Goal: Task Accomplishment & Management: Complete application form

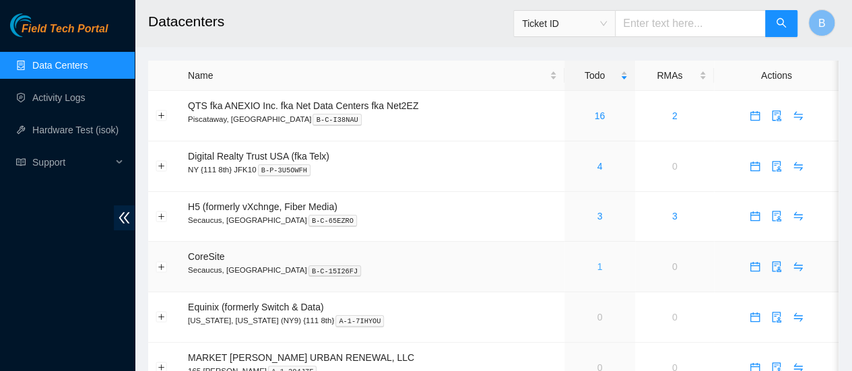
click at [600, 265] on link "1" at bounding box center [598, 266] width 5 height 11
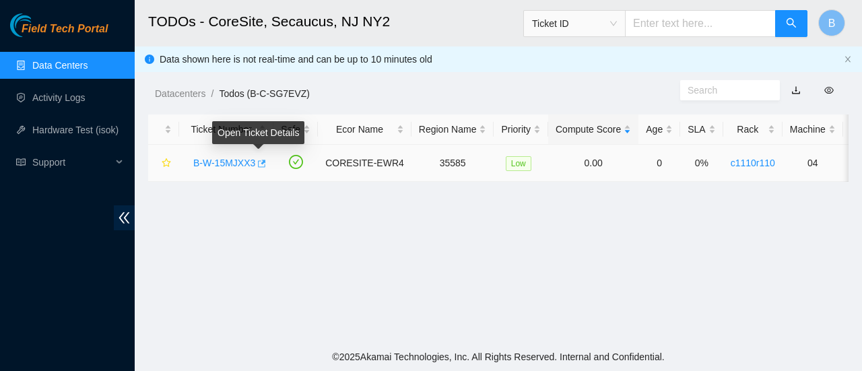
click at [257, 164] on icon "button" at bounding box center [260, 163] width 9 height 9
click at [59, 60] on link "Data Centers" at bounding box center [59, 65] width 55 height 11
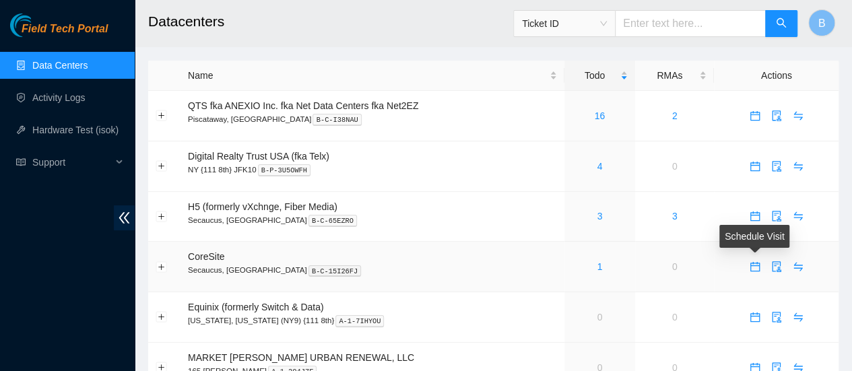
click at [754, 267] on icon "calendar" at bounding box center [754, 266] width 11 height 11
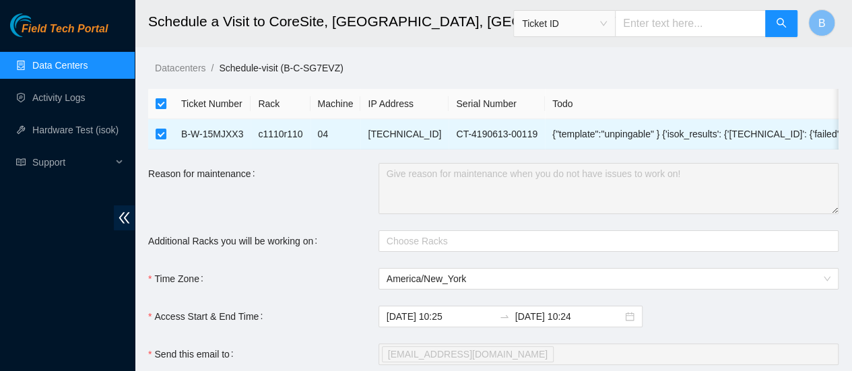
click at [164, 104] on input "checkbox" at bounding box center [160, 103] width 11 height 11
checkbox input "false"
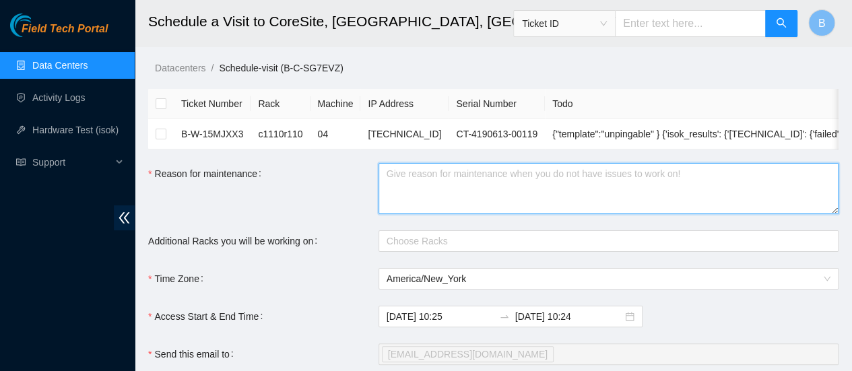
click at [441, 200] on textarea "Reason for maintenance" at bounding box center [608, 188] width 460 height 51
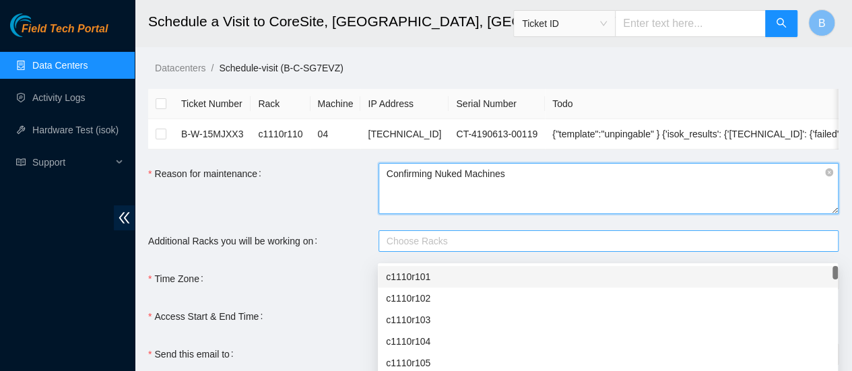
click at [475, 249] on div at bounding box center [602, 241] width 440 height 16
type textarea "Confirming Nuked Machines"
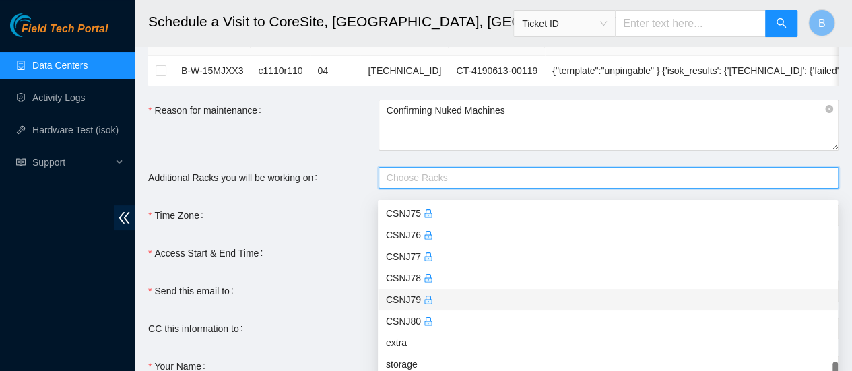
scroll to position [64, 0]
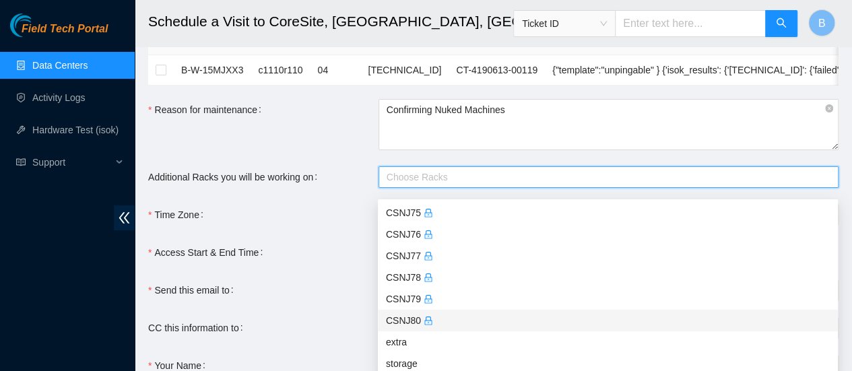
click at [403, 320] on div "CSNJ80" at bounding box center [608, 320] width 444 height 15
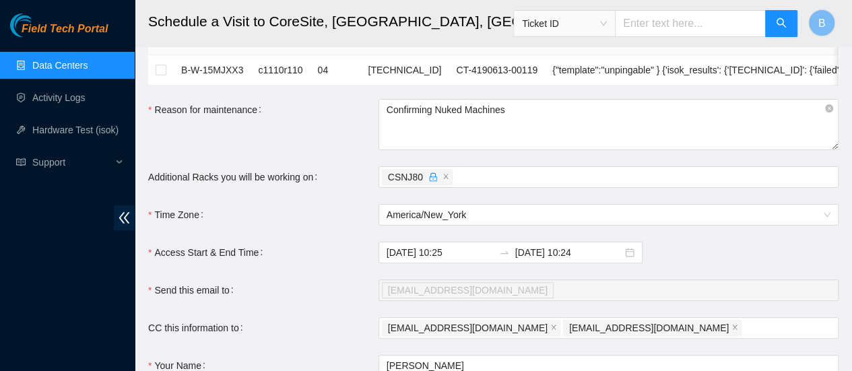
click at [337, 133] on div "Reason for maintenance" at bounding box center [263, 124] width 230 height 51
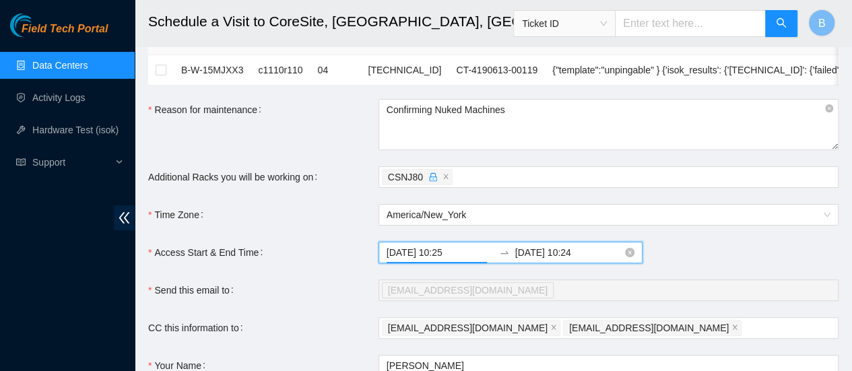
scroll to position [471, 0]
click at [462, 260] on input "2025-09-05 10:25" at bounding box center [439, 252] width 107 height 15
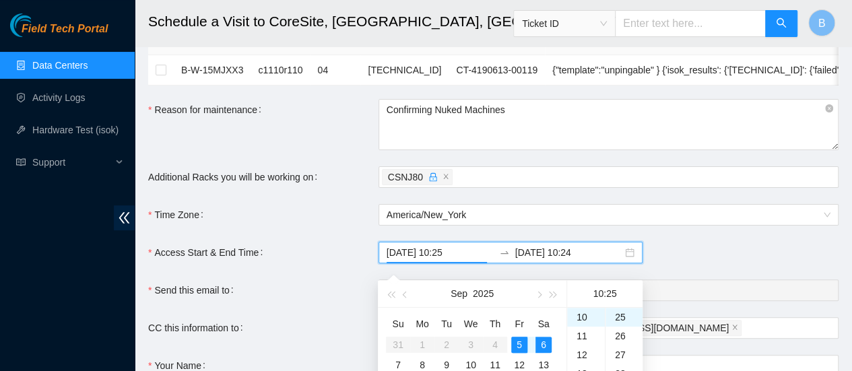
scroll to position [180, 0]
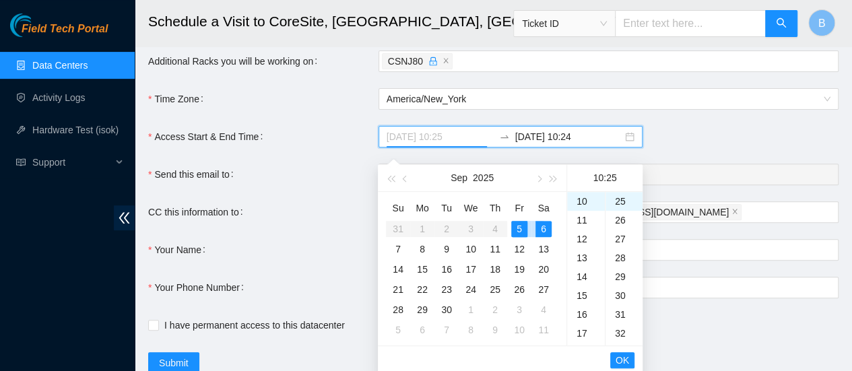
click at [524, 224] on div "5" at bounding box center [519, 229] width 16 height 16
type input "2025-09-05 10:25"
click at [626, 358] on span "OK" at bounding box center [621, 360] width 13 height 15
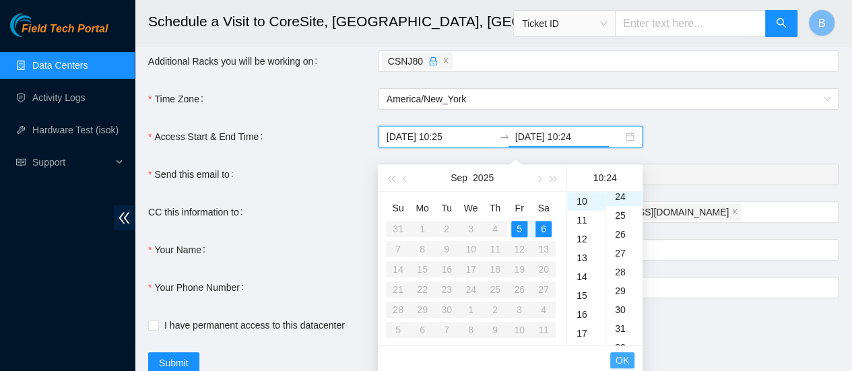
scroll to position [452, 0]
click at [521, 227] on div "5" at bounding box center [519, 229] width 16 height 16
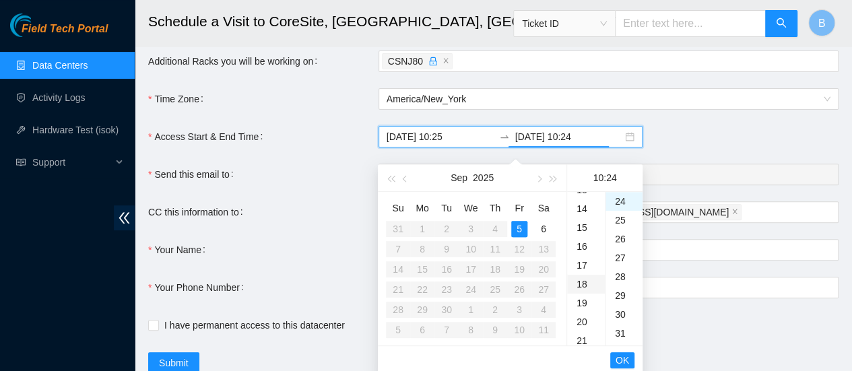
click at [583, 283] on div "18" at bounding box center [586, 284] width 38 height 19
click at [623, 204] on div "00" at bounding box center [623, 201] width 37 height 19
type input "2025-09-05 18:00"
click at [623, 364] on span "OK" at bounding box center [621, 360] width 13 height 15
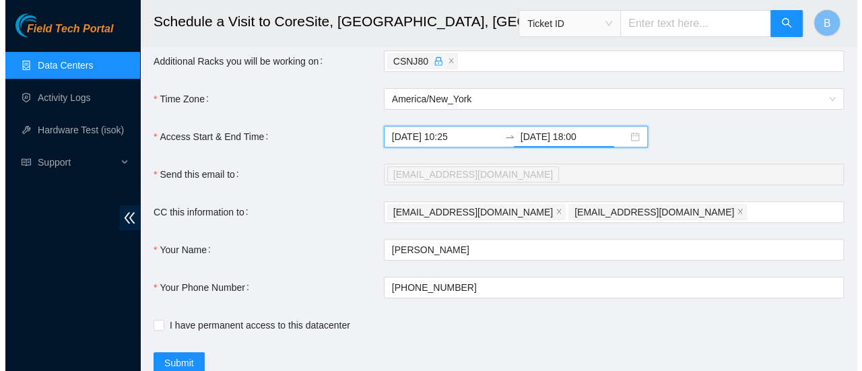
scroll to position [232, 0]
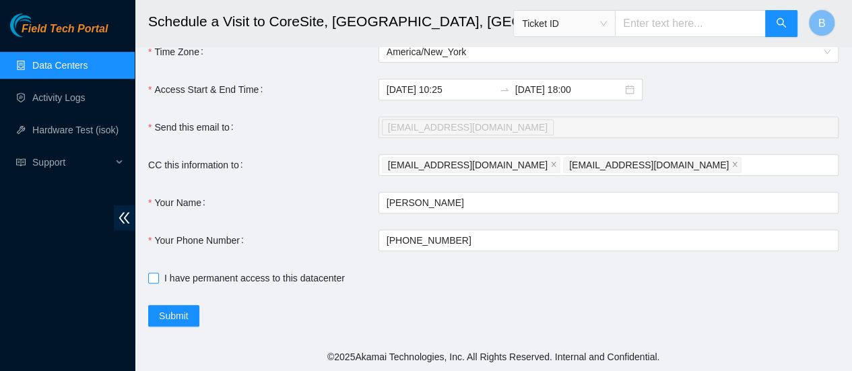
click at [153, 279] on input "I have permanent access to this datacenter" at bounding box center [152, 277] width 9 height 9
checkbox input "true"
click at [182, 313] on span "Submit" at bounding box center [174, 315] width 30 height 15
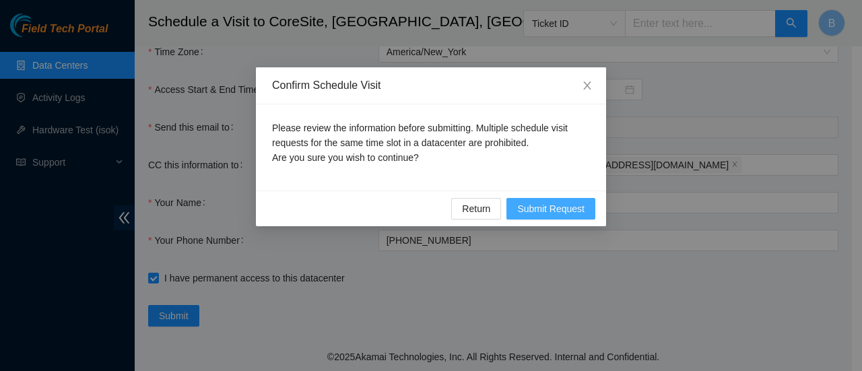
click at [578, 209] on span "Submit Request" at bounding box center [550, 208] width 67 height 15
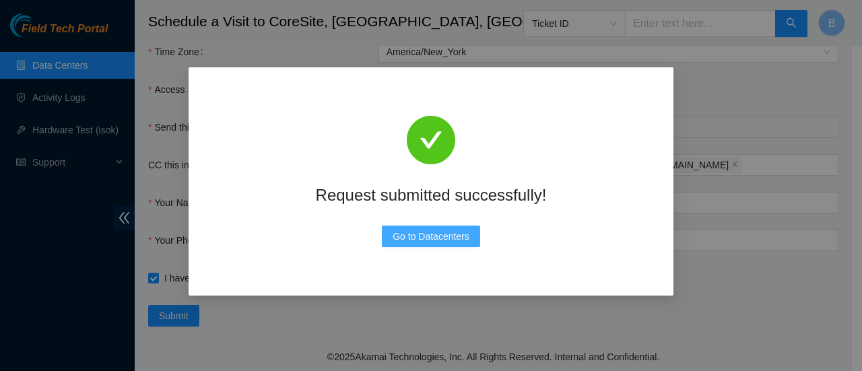
click at [429, 244] on button "Go to Datacenters" at bounding box center [431, 237] width 98 height 22
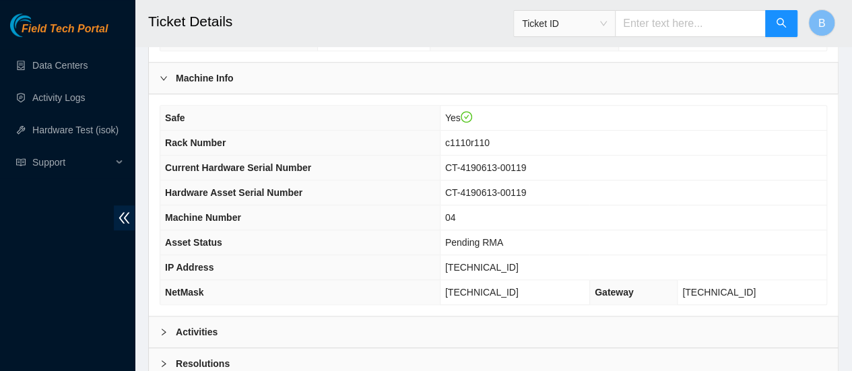
scroll to position [520, 0]
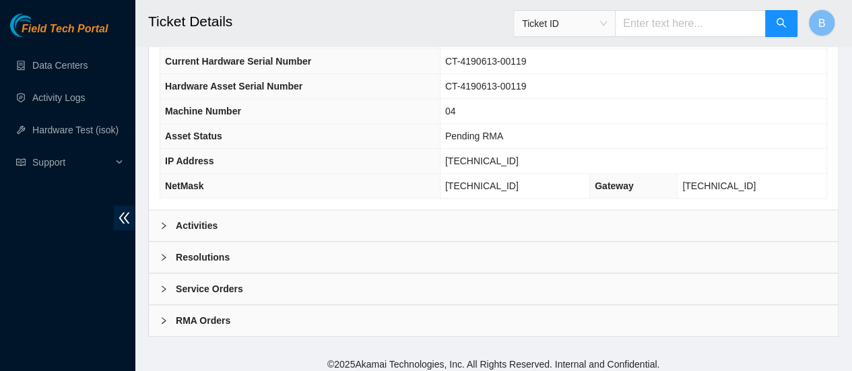
click at [193, 230] on div "Activities" at bounding box center [493, 225] width 689 height 31
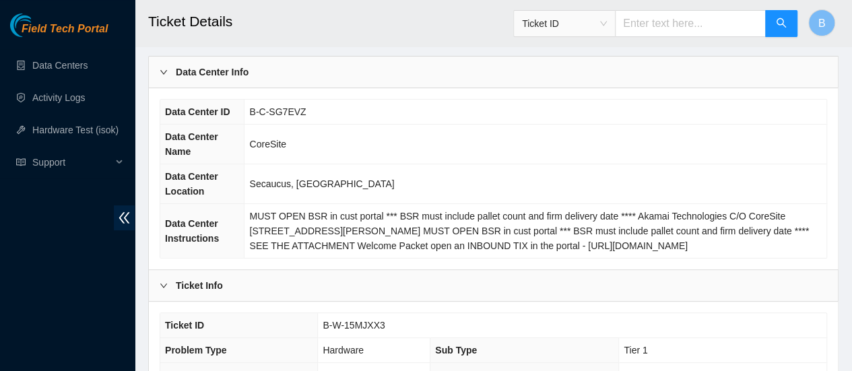
scroll to position [0, 0]
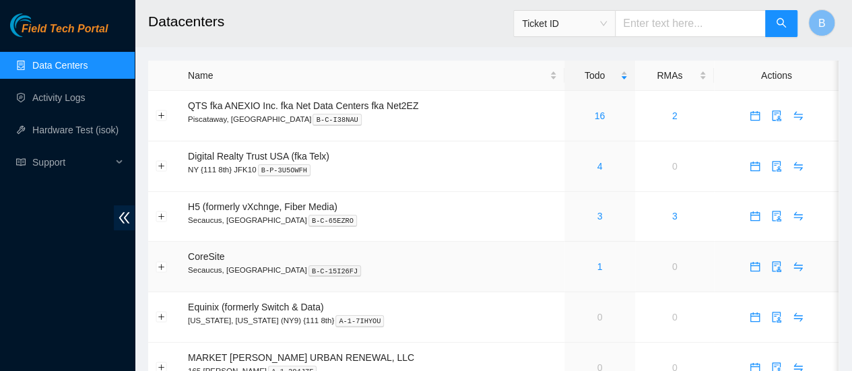
click at [594, 266] on div "1" at bounding box center [600, 266] width 56 height 15
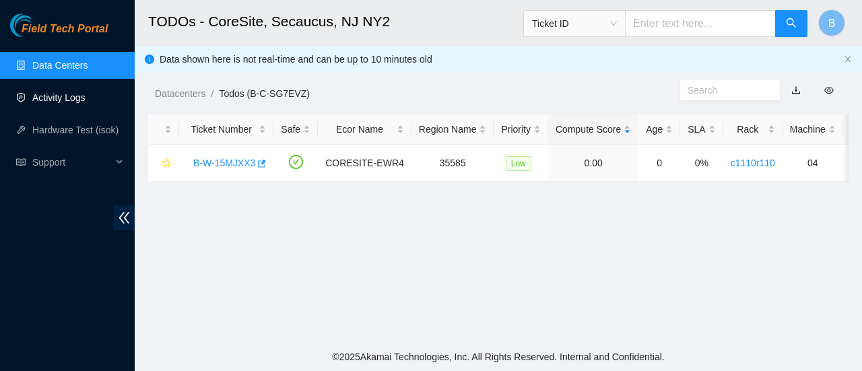
click at [73, 103] on link "Activity Logs" at bounding box center [58, 97] width 53 height 11
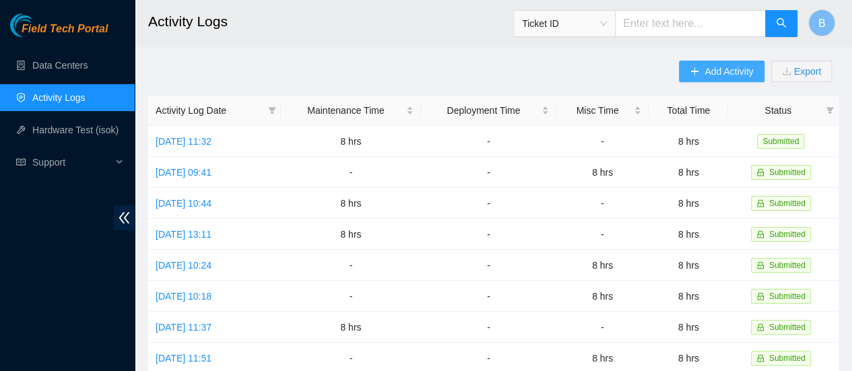
click at [725, 73] on span "Add Activity" at bounding box center [728, 71] width 48 height 15
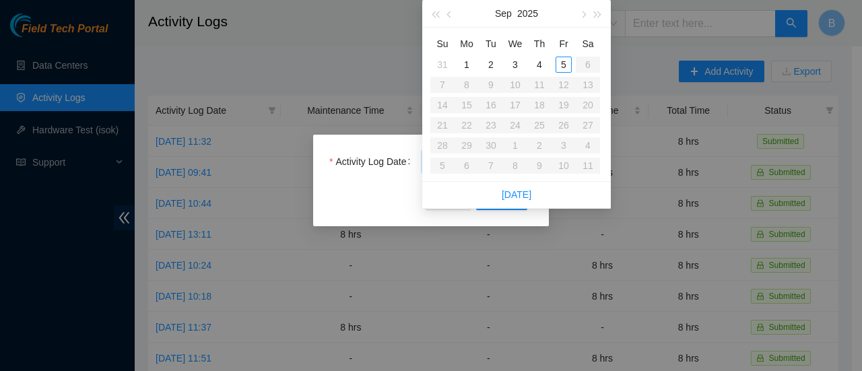
click at [479, 167] on body "Field Tech Portal Data Centers Activity Logs Hardware Test (isok) Support Activ…" at bounding box center [426, 185] width 852 height 371
type input "[DATE]"
click at [539, 71] on div "4" at bounding box center [539, 65] width 16 height 16
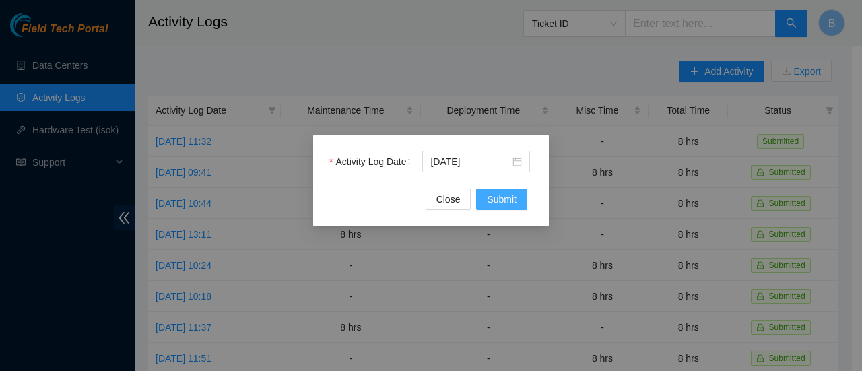
click at [511, 195] on span "Submit" at bounding box center [502, 199] width 30 height 15
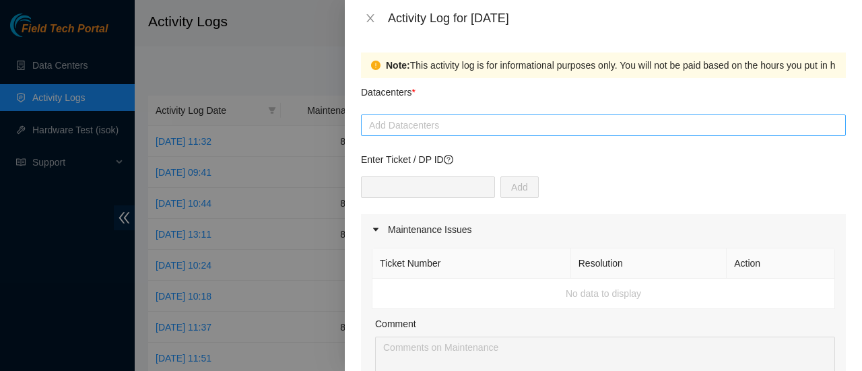
click at [475, 122] on div at bounding box center [603, 125] width 478 height 16
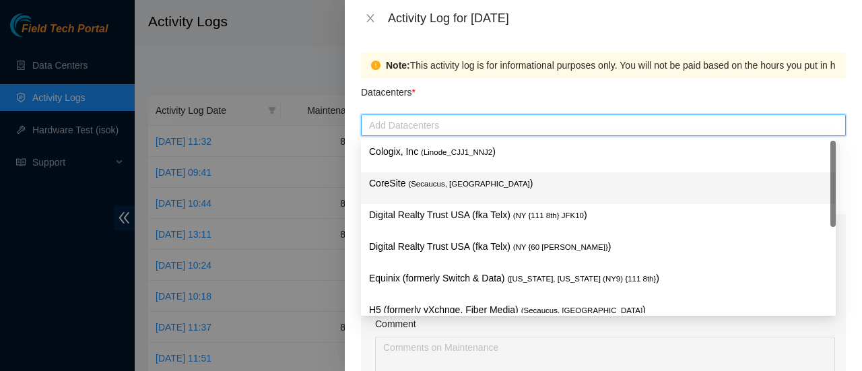
click at [429, 183] on span "( Secaucus, [GEOGRAPHIC_DATA]" at bounding box center [468, 184] width 121 height 8
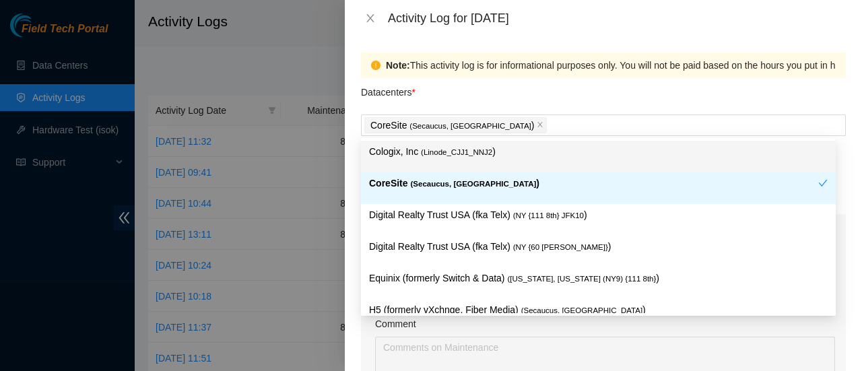
click at [306, 69] on div at bounding box center [431, 185] width 862 height 371
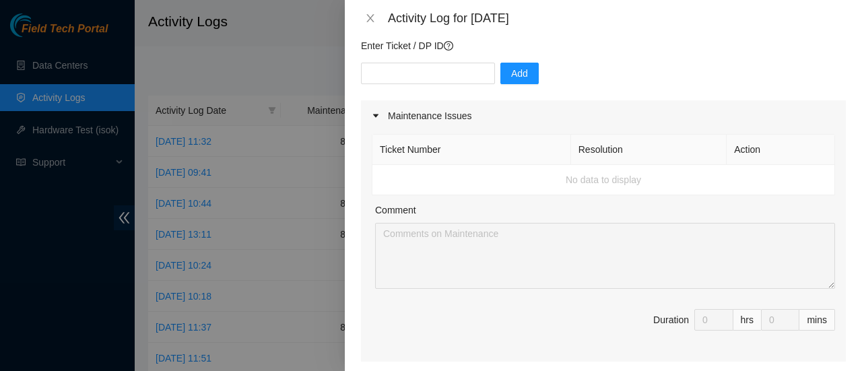
scroll to position [127, 0]
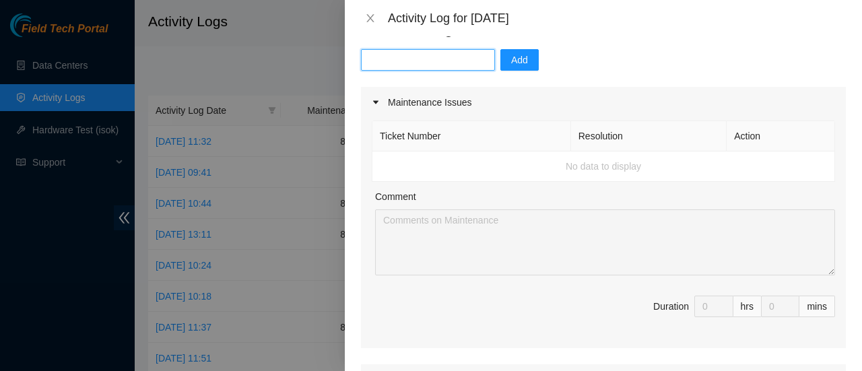
click at [450, 60] on input "text" at bounding box center [428, 60] width 134 height 22
paste input "B-V-5J40PP3"
type input "B-V-5J40PP3"
click at [517, 62] on span "Add" at bounding box center [519, 60] width 17 height 15
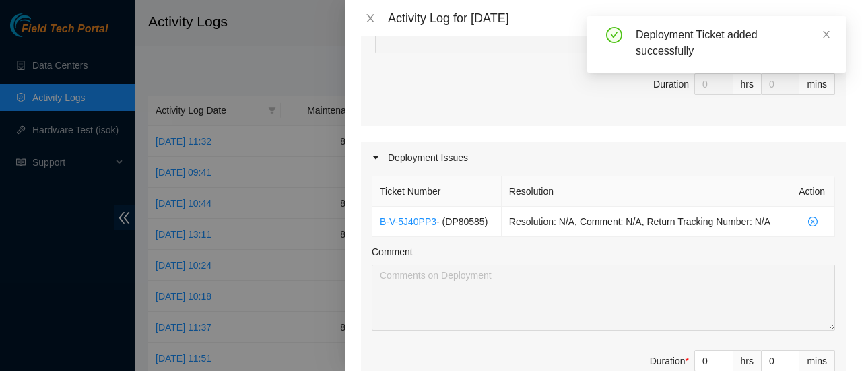
scroll to position [350, 0]
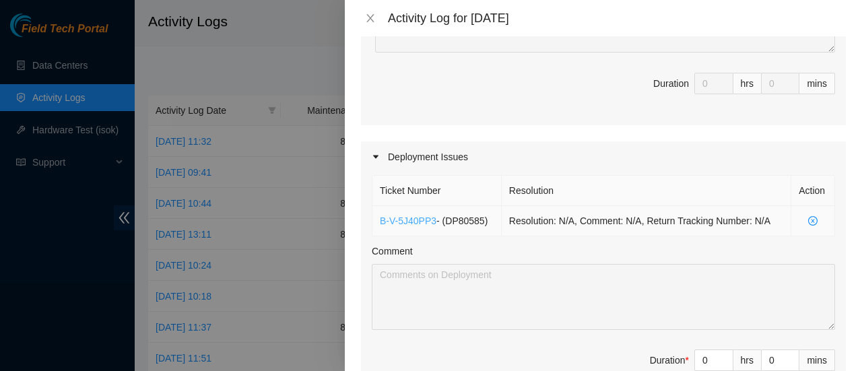
click at [386, 216] on link "B-V-5J40PP3" at bounding box center [408, 220] width 57 height 11
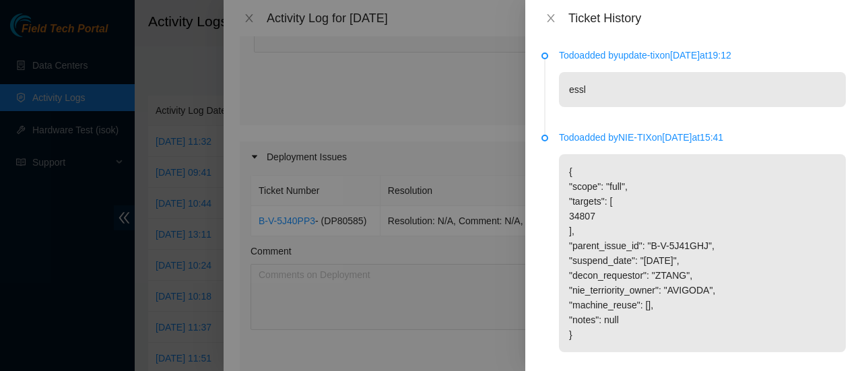
scroll to position [24, 0]
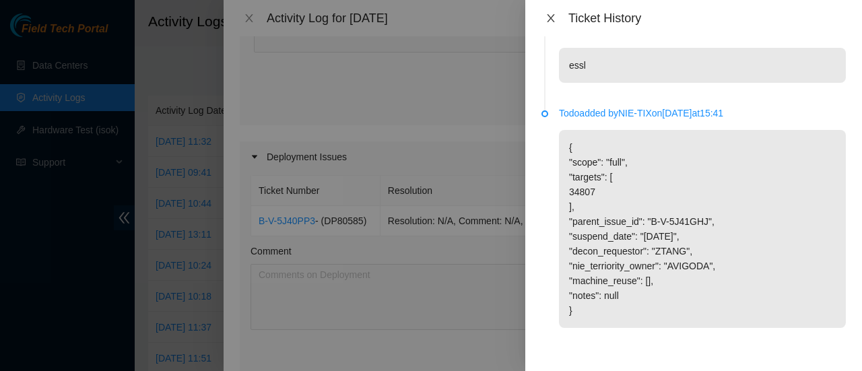
click at [551, 22] on icon "close" at bounding box center [550, 18] width 11 height 11
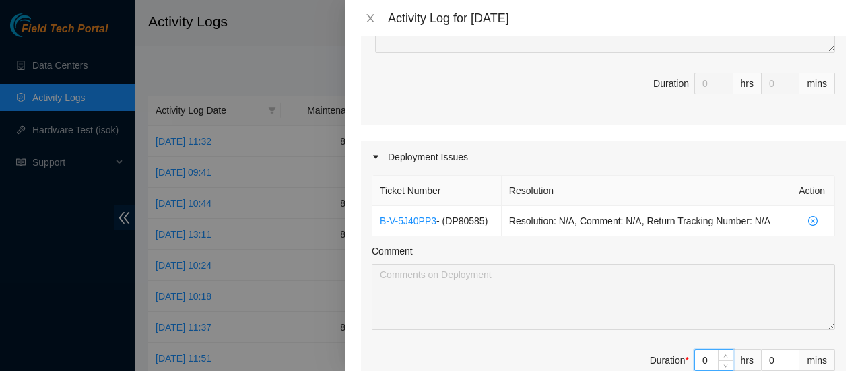
click at [695, 355] on input "0" at bounding box center [714, 360] width 38 height 20
type input "8"
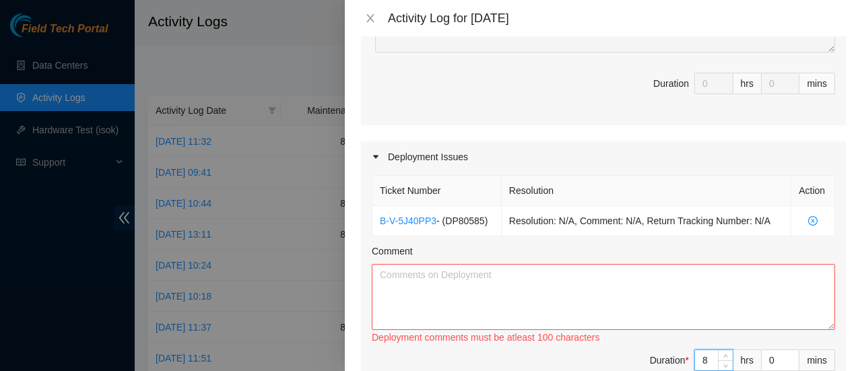
type input "8"
click at [497, 298] on textarea "Comment" at bounding box center [603, 297] width 463 height 66
click at [403, 286] on textarea "Comment" at bounding box center [603, 297] width 463 height 66
click at [452, 279] on textarea "Comment" at bounding box center [603, 297] width 463 height 66
